Goal: Transaction & Acquisition: Purchase product/service

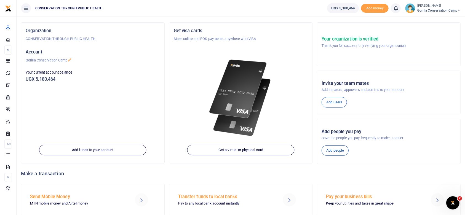
scroll to position [44, 0]
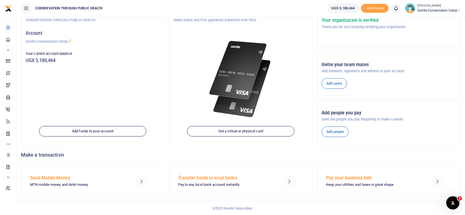
click at [220, 177] on h5 "Transfer funds to local banks" at bounding box center [224, 178] width 93 height 6
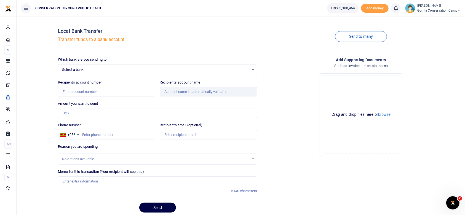
click at [253, 69] on div "Select a bank Select an option..." at bounding box center [157, 70] width 198 height 6
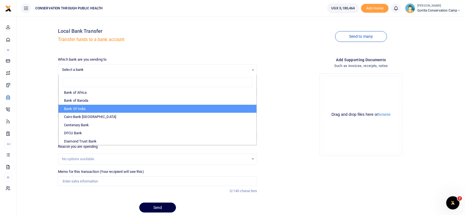
scroll to position [27, 0]
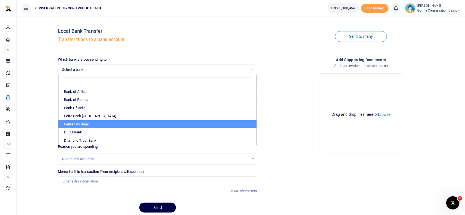
click at [84, 122] on li "Centenary Bank" at bounding box center [157, 124] width 198 height 8
select select "CENT"
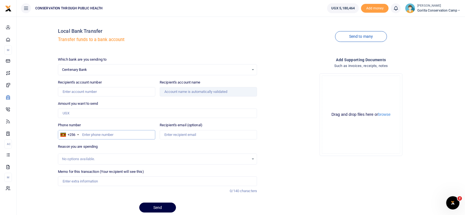
click at [82, 136] on input "Phone number" at bounding box center [106, 134] width 97 height 9
type input "771094666"
click at [229, 92] on input "Recipient's account name" at bounding box center [208, 91] width 97 height 9
click at [164, 91] on input "Recipient's account name" at bounding box center [208, 91] width 97 height 9
click at [82, 90] on input "Recipient's account number" at bounding box center [106, 91] width 97 height 9
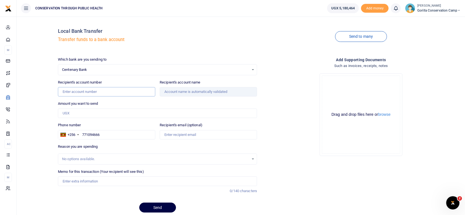
type input "3201467236"
click at [299, 147] on div "Drop your files here Drag and drop files here or browse Powered by Uppy" at bounding box center [360, 115] width 199 height 92
type input "[PERSON_NAME]"
click at [299, 147] on div "Drop your files here Drag and drop files here or browse Powered by Uppy" at bounding box center [360, 115] width 199 height 92
click at [75, 114] on input "Amount you want to send" at bounding box center [157, 113] width 199 height 9
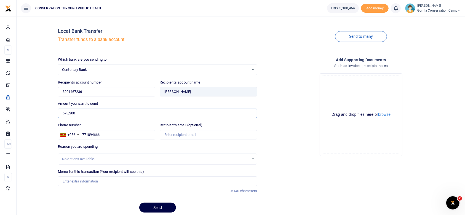
type input "673,200"
click at [320, 155] on div "Drop your files here Drag and drop files here or browse Powered by Uppy" at bounding box center [361, 115] width 82 height 82
click at [203, 135] on input "Recipient's email (optional)" at bounding box center [208, 134] width 97 height 9
click at [308, 151] on div "Drop your files here Drag and drop files here or browse Powered by Uppy" at bounding box center [360, 115] width 199 height 92
click at [126, 158] on div "No options available." at bounding box center [155, 159] width 187 height 6
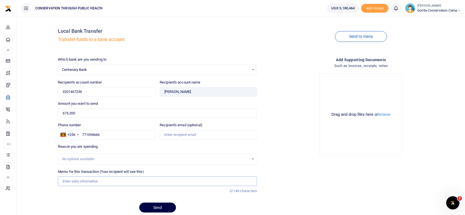
click at [105, 184] on input "Memo for this transaction (Your recipient will see this)" at bounding box center [157, 180] width 199 height 9
type input "Guest supplies"
click at [162, 205] on button "Send" at bounding box center [157, 208] width 37 height 10
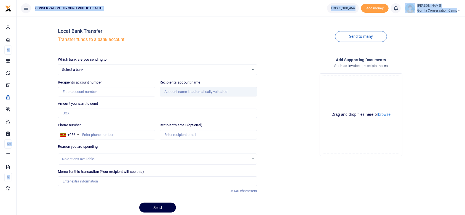
drag, startPoint x: 8, startPoint y: 3, endPoint x: 6, endPoint y: -10, distance: 13.9
click at [6, 0] on html "Start Dashboard M ake Payments Cards Xente Transfers Mobile Money Banks Airtime" at bounding box center [232, 118] width 465 height 236
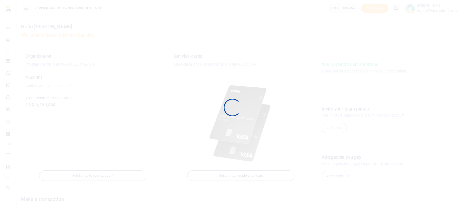
scroll to position [44, 0]
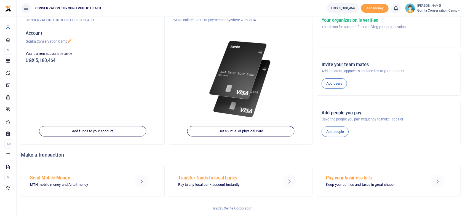
click at [48, 180] on h5 "Send Mobile Money" at bounding box center [76, 178] width 93 height 6
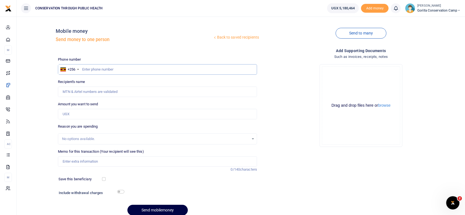
click at [82, 69] on input "text" at bounding box center [157, 69] width 199 height 10
type input "782567036"
type input "Abel Ampumuza"
type input "782567036"
click at [73, 111] on input "Amount you want to send" at bounding box center [157, 114] width 199 height 10
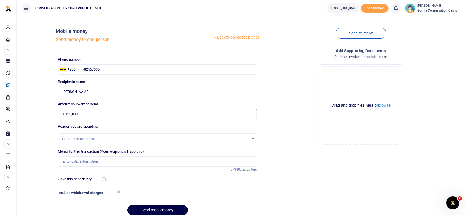
type input "1,122,000"
click at [77, 161] on input "Memo for this transaction (Your recipient will see this)" at bounding box center [157, 161] width 199 height 10
type input "Frozen food"
click at [152, 210] on button "Send mobilemoney" at bounding box center [157, 210] width 60 height 11
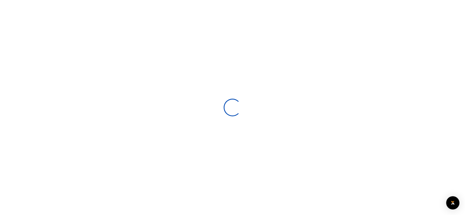
select select
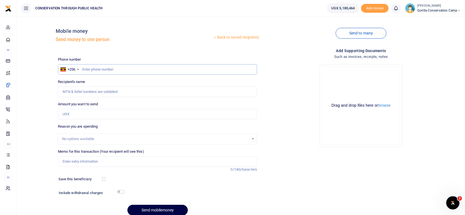
click at [85, 69] on input "text" at bounding box center [157, 69] width 199 height 10
type input "782874378"
type input "Apophia Kenyangyi"
type input "782874378"
click at [78, 114] on input "Amount you want to send" at bounding box center [157, 114] width 199 height 10
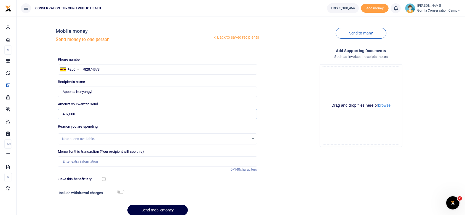
type input "407,000"
click at [77, 162] on input "Memo for this transaction (Your recipient will see this)" at bounding box center [157, 161] width 199 height 10
type input "Vegetable supplies"
click at [154, 210] on button "Send mobilemoney" at bounding box center [157, 210] width 60 height 11
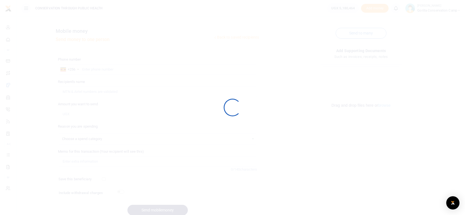
select select
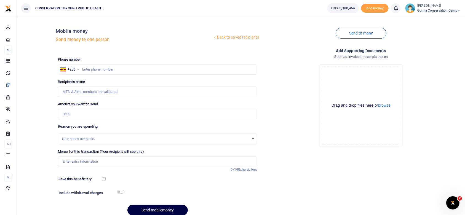
click at [280, 143] on div "Drop your files here Drag and drop files here or browse Powered by Uppy" at bounding box center [360, 106] width 199 height 92
click at [82, 69] on input "text" at bounding box center [157, 69] width 199 height 10
type input "750437419"
type input "[PERSON_NAME]"
type input "750437419"
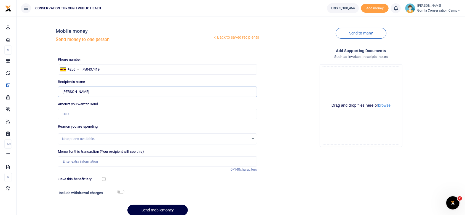
click at [94, 91] on input "Found" at bounding box center [157, 92] width 199 height 10
type input "M"
type input "Mugabirwe [PERSON_NAME]"
click at [80, 114] on input "Amount you want to send" at bounding box center [157, 114] width 199 height 10
type input "687,000"
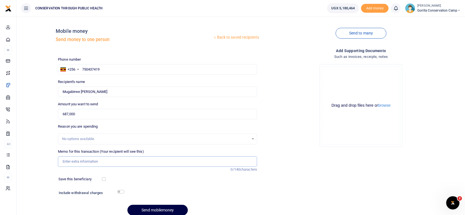
click at [78, 163] on input "Memo for this transaction (Your recipient will see this)" at bounding box center [157, 161] width 199 height 10
type input "Guest supplies and drinks"
click at [159, 210] on button "Send mobilemoney" at bounding box center [157, 210] width 60 height 11
click at [0, 0] on span "Dashboard" at bounding box center [0, 0] width 0 height 0
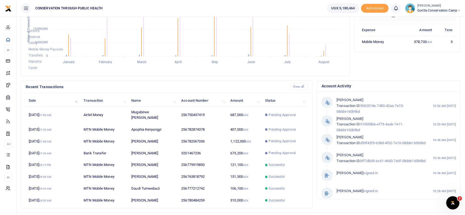
scroll to position [114, 0]
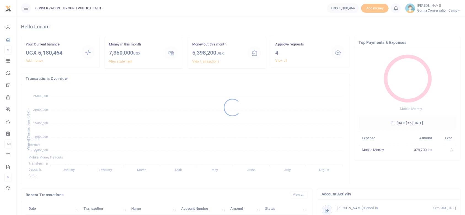
scroll to position [72, 92]
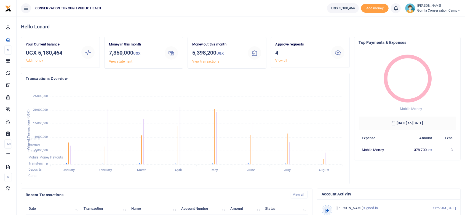
click at [246, 156] on foreignobject "Airtime Internet Utility Mobile Money Payouts Transfers Deposits Cards" at bounding box center [185, 133] width 319 height 91
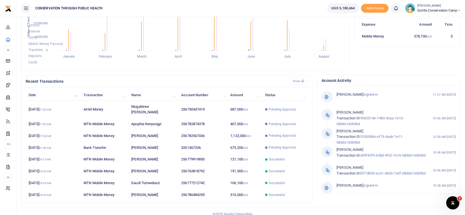
scroll to position [0, 0]
click at [411, 8] on img at bounding box center [410, 8] width 10 height 10
